Goal: Information Seeking & Learning: Find specific page/section

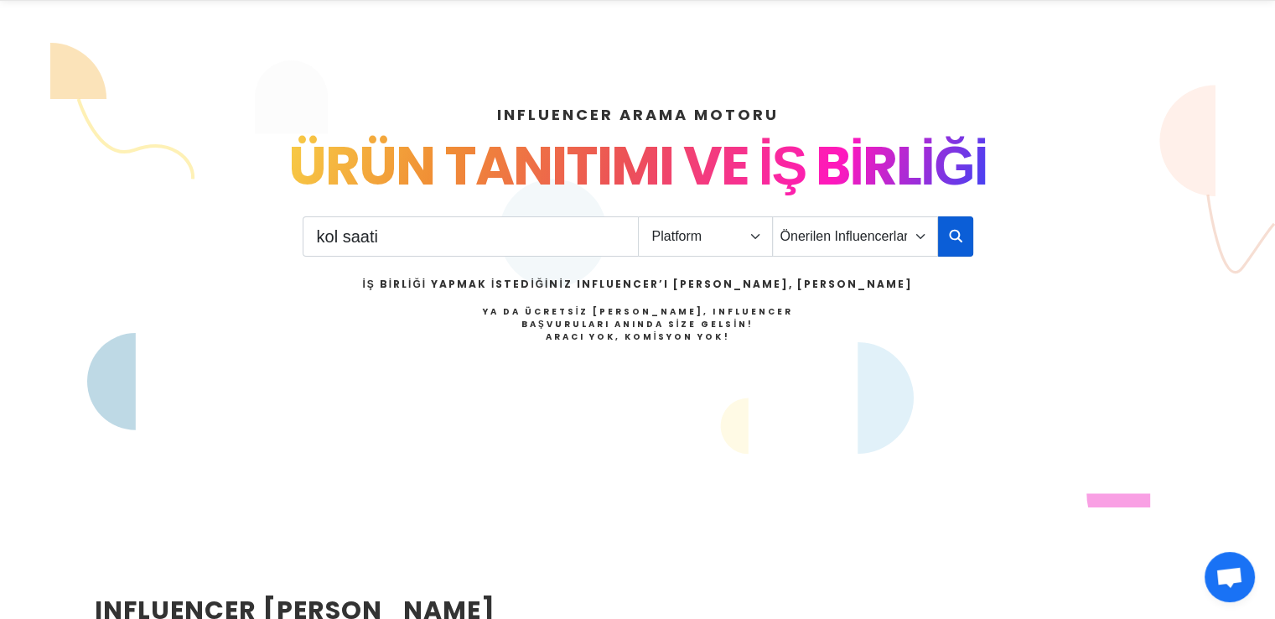
type input "kol saati"
click at [949, 242] on icon "button" at bounding box center [955, 235] width 13 height 20
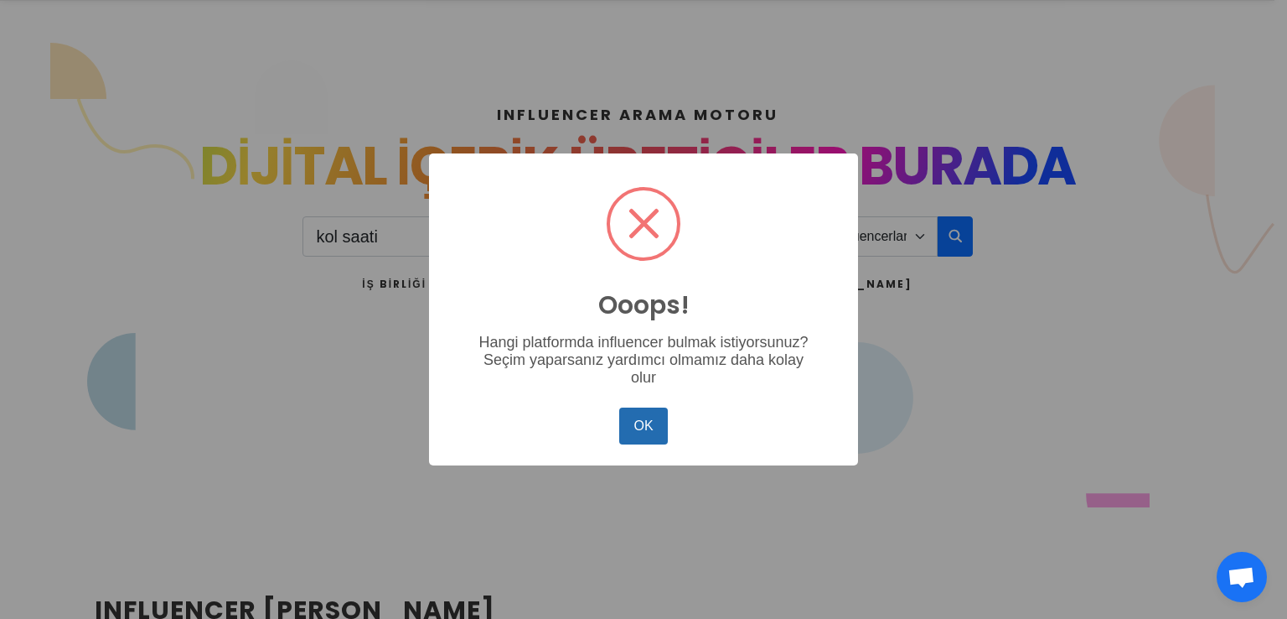
click at [642, 414] on button "OK" at bounding box center [643, 425] width 49 height 37
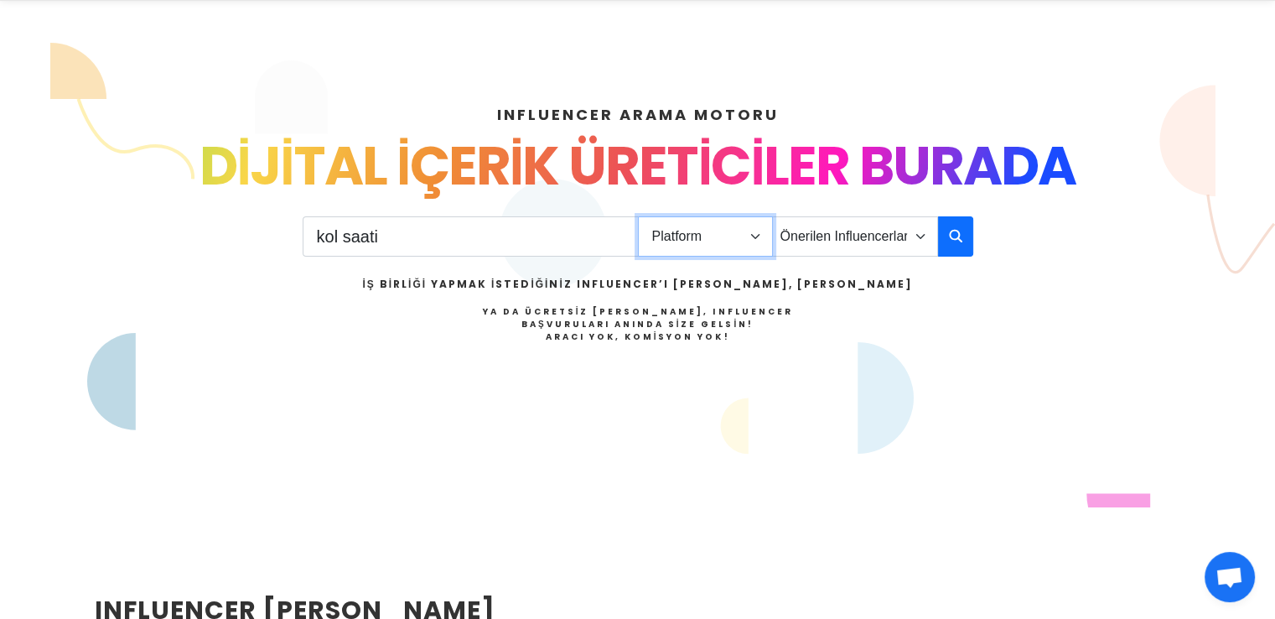
drag, startPoint x: 689, startPoint y: 220, endPoint x: 703, endPoint y: 249, distance: 31.9
click at [689, 220] on select "Platform Instagram Facebook Youtube Tiktok Twitter Twitch" at bounding box center [705, 236] width 135 height 40
select select "4"
click at [638, 216] on select "Platform Instagram Facebook Youtube Tiktok Twitter Twitch" at bounding box center [705, 236] width 135 height 40
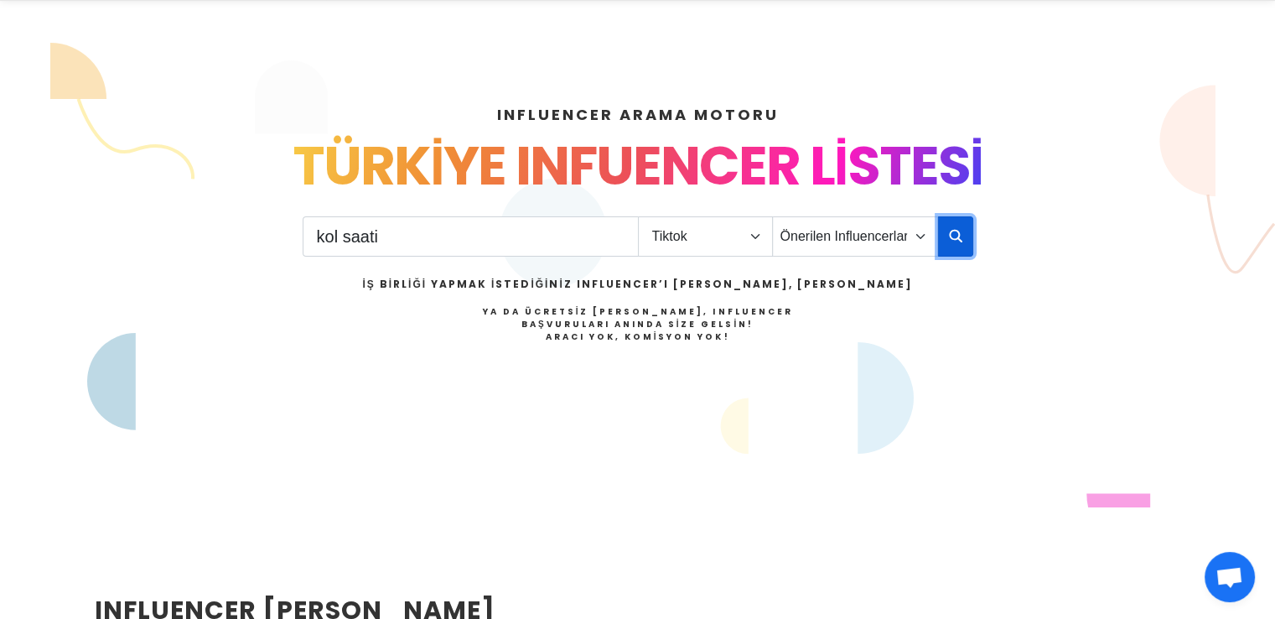
click at [956, 242] on icon "button" at bounding box center [955, 235] width 13 height 20
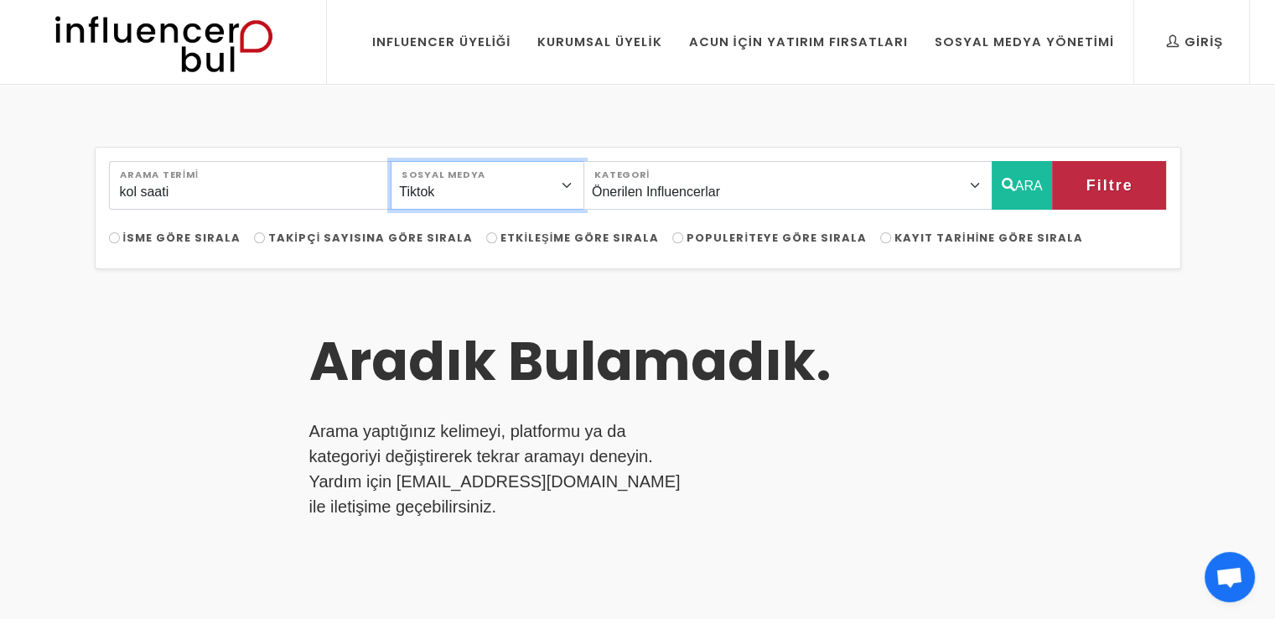
click at [521, 182] on select "Instagram Facebook Youtube Tiktok Twitter Twitch" at bounding box center [488, 185] width 194 height 49
select select "1"
click at [398, 161] on select "Instagram Facebook Youtube Tiktok Twitter Twitch" at bounding box center [488, 185] width 194 height 49
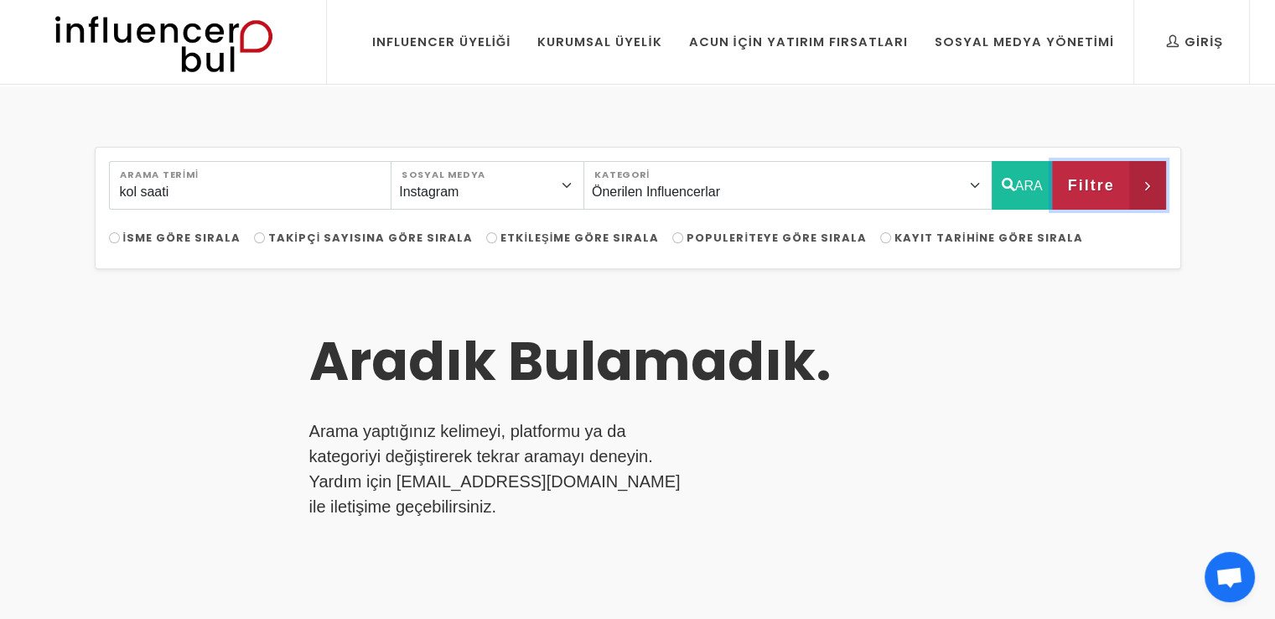
click at [1097, 184] on span "Filtre" at bounding box center [1090, 185] width 47 height 28
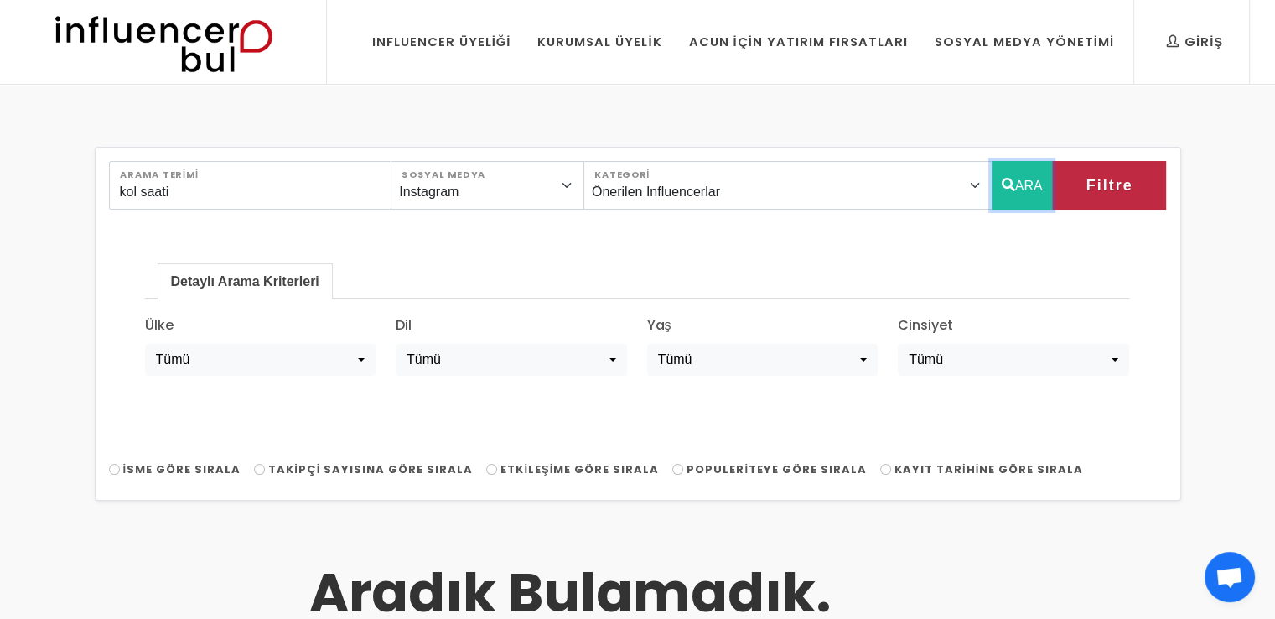
click at [1026, 179] on button "ARA" at bounding box center [1022, 185] width 61 height 49
click at [1019, 192] on button "ARA" at bounding box center [1022, 185] width 61 height 49
click at [267, 184] on input "kol saati" at bounding box center [250, 185] width 283 height 49
click at [1018, 179] on button "ARA" at bounding box center [1022, 185] width 61 height 49
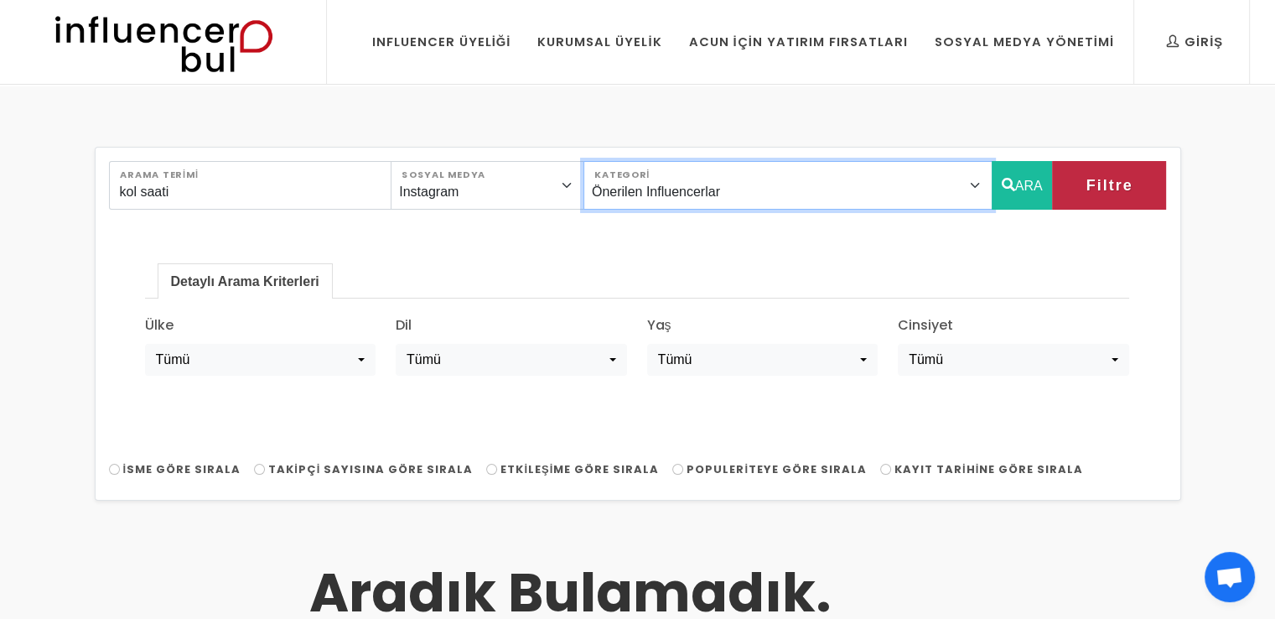
click at [802, 195] on select "Önerilen Influencerlar Aile & Çocuk & Ebeveyn Alışveriş & Giyim & Aksesuar Arab…" at bounding box center [787, 185] width 409 height 49
click at [818, 189] on select "Önerilen Influencerlar Aile & Çocuk & Ebeveyn Alışveriş & Giyim & Aksesuar Arab…" at bounding box center [787, 185] width 409 height 49
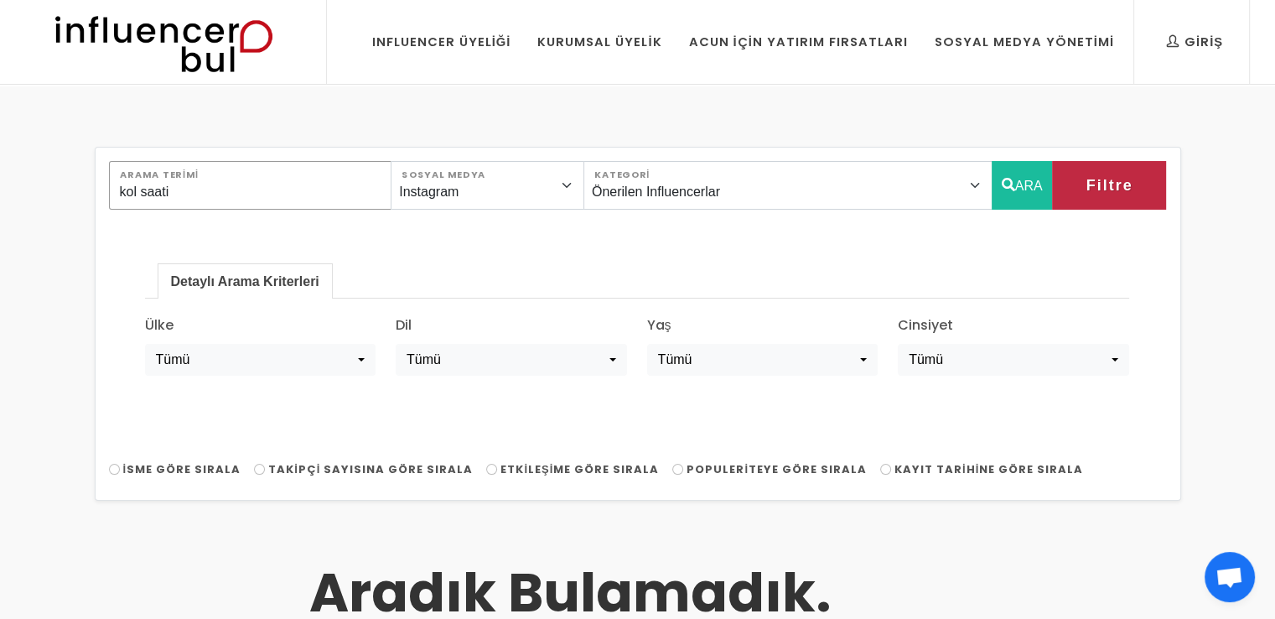
click at [197, 192] on input "kol saati" at bounding box center [250, 185] width 283 height 49
type input "kol saati"
click at [1026, 189] on button "ARA" at bounding box center [1022, 185] width 61 height 49
click at [1019, 194] on button "ARA" at bounding box center [1022, 185] width 61 height 49
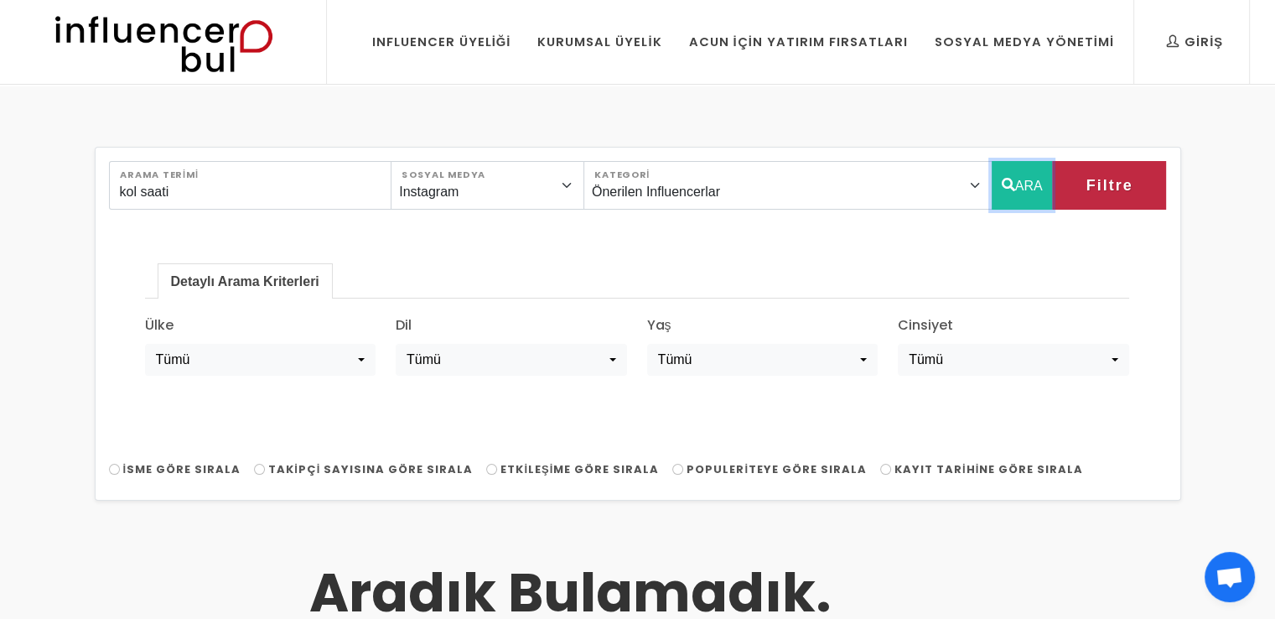
click at [1019, 194] on button "ARA" at bounding box center [1022, 185] width 61 height 49
click at [672, 248] on div "Detaylı Arama Kriterleri Ülke Tümü Türkiye Afghanistan Albania Algeria American…" at bounding box center [637, 325] width 1024 height 205
click at [1019, 184] on button "ARA" at bounding box center [1022, 185] width 61 height 49
click at [935, 242] on div "Detaylı Arama Kriterleri Ülke Tümü Türkiye Afghanistan Albania Algeria American…" at bounding box center [637, 325] width 1024 height 205
click at [1032, 196] on button "ARA" at bounding box center [1022, 185] width 61 height 49
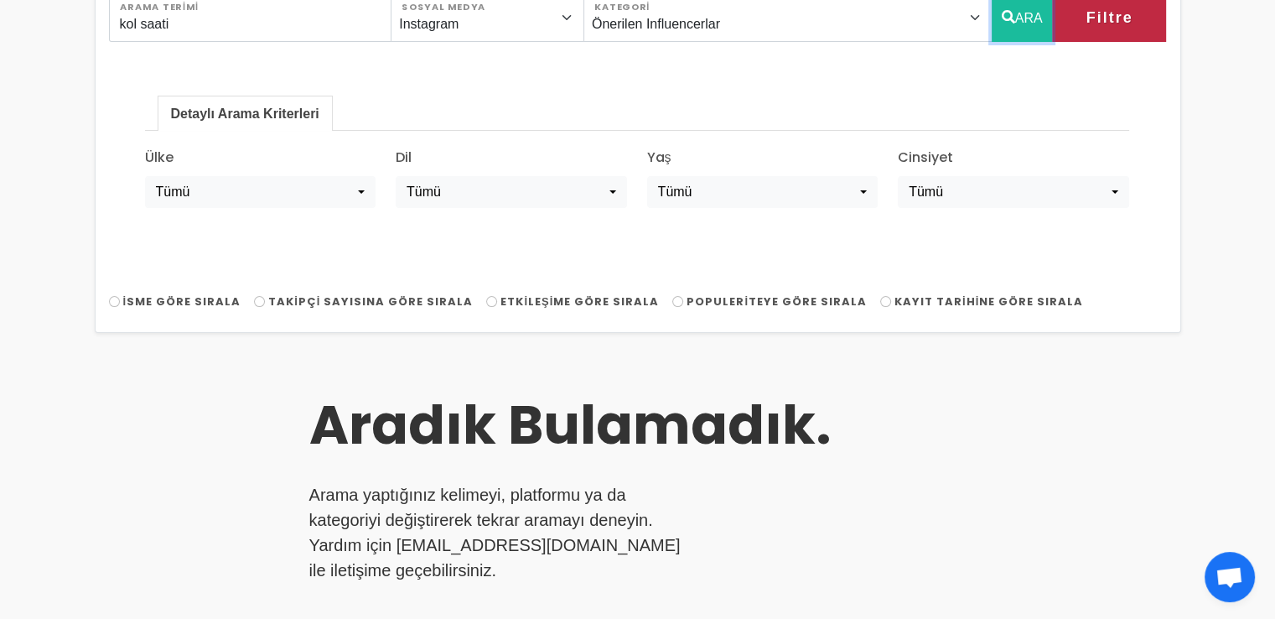
scroll to position [335, 0]
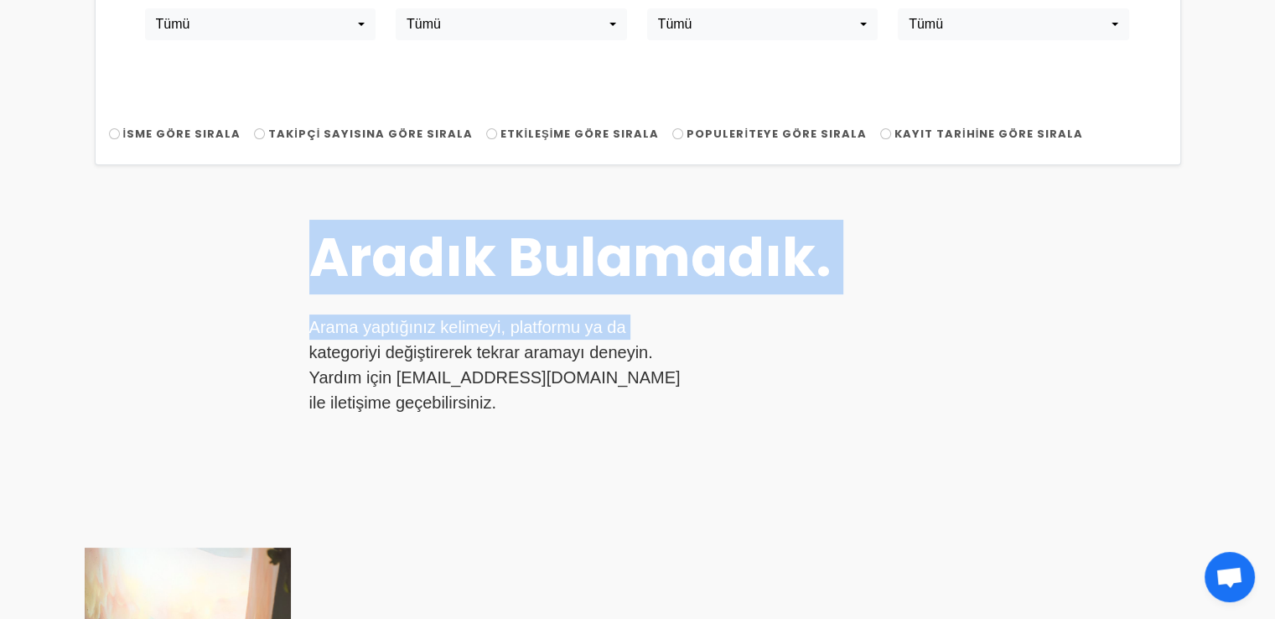
drag, startPoint x: 307, startPoint y: 262, endPoint x: 859, endPoint y: 298, distance: 553.5
type textarea "Aradık Bulamadık. Arama yaptığınız kelimeyi, platformu ya da"
click at [859, 298] on div "Aradık Bulamadık. Arama yaptığınız kelimeyi, platformu ya da kategoriyi değişti…" at bounding box center [638, 521] width 1106 height 672
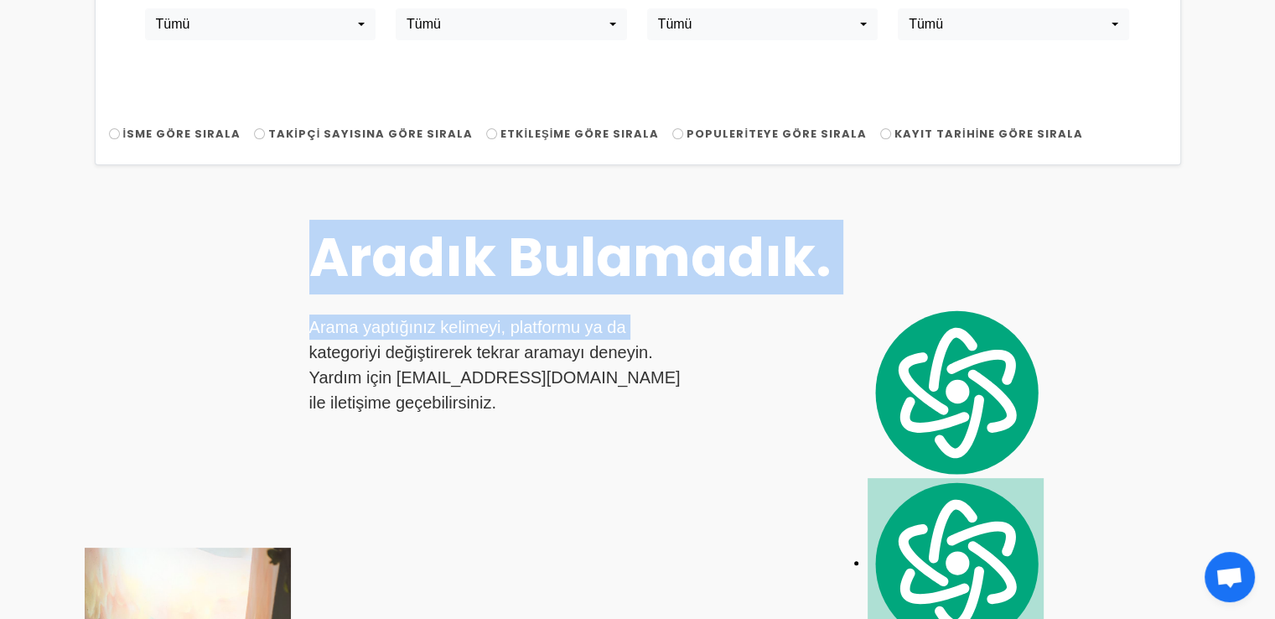
click at [859, 298] on div "Aradık Bulamadık. Arama yaptığınız kelimeyi, platformu ya da kategoriyi değişti…" at bounding box center [638, 521] width 1106 height 672
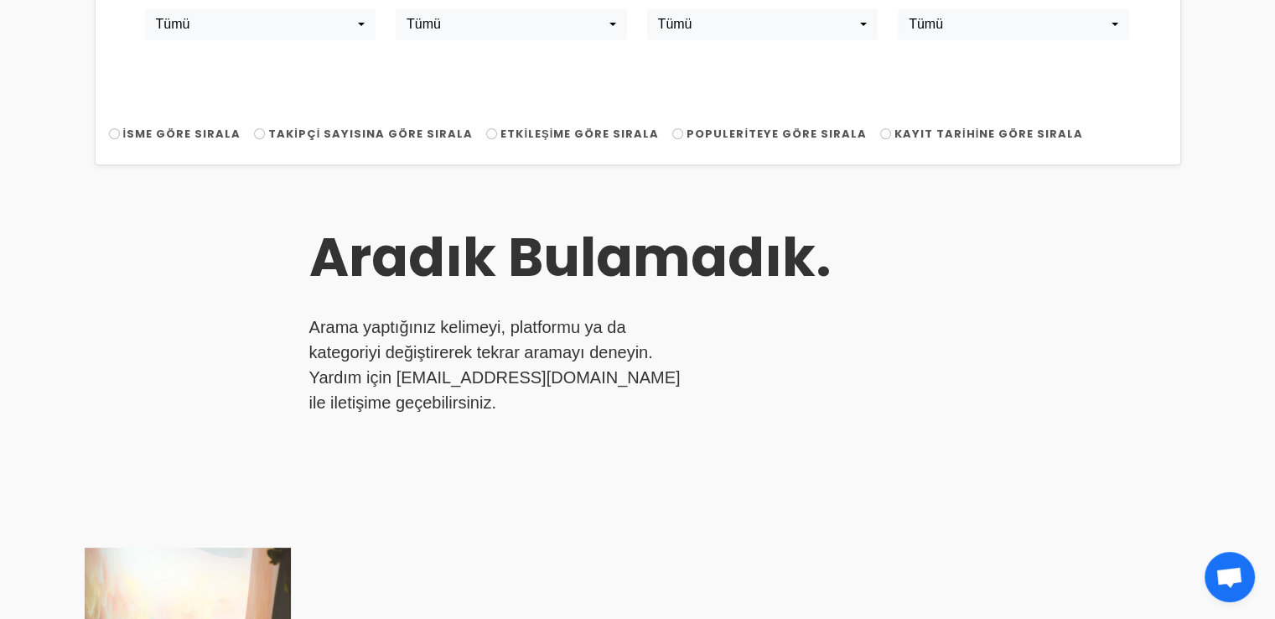
click at [699, 261] on h3 "Aradık Bulamadık." at bounding box center [625, 257] width 632 height 65
click at [778, 262] on h3 "Aradık Bulamadık." at bounding box center [625, 257] width 632 height 65
